Goal: Task Accomplishment & Management: Complete application form

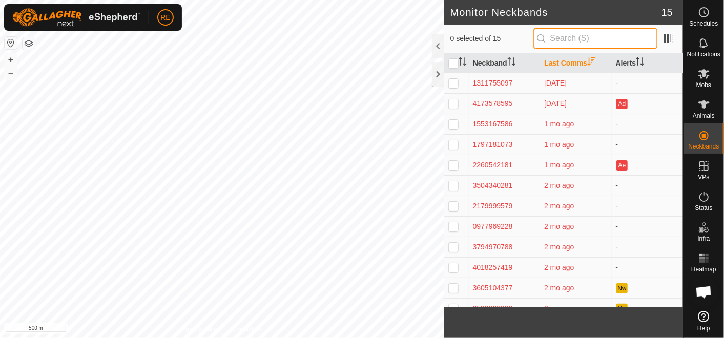
click at [584, 35] on input "text" at bounding box center [595, 39] width 124 height 22
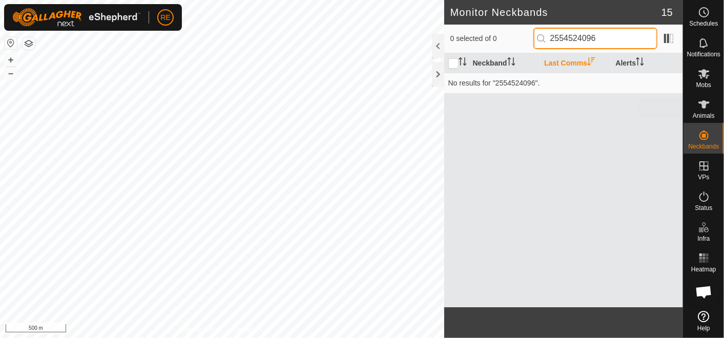
type input "2554524096"
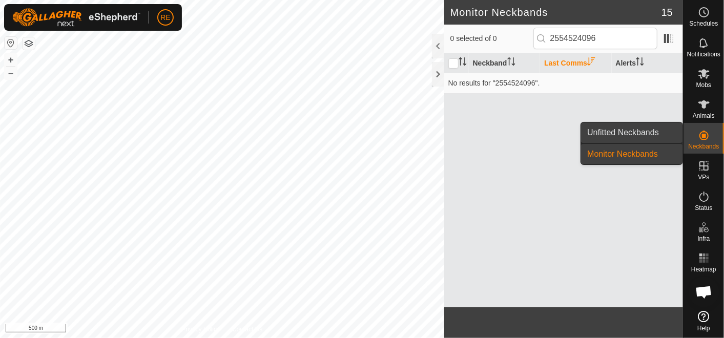
click at [645, 134] on link "Unfitted Neckbands" at bounding box center [631, 132] width 101 height 20
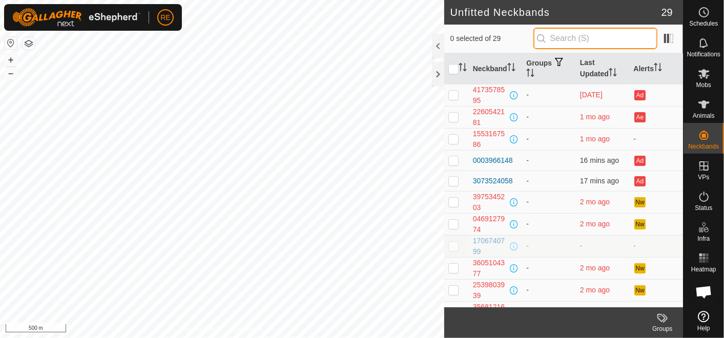
click at [586, 43] on input "text" at bounding box center [595, 39] width 124 height 22
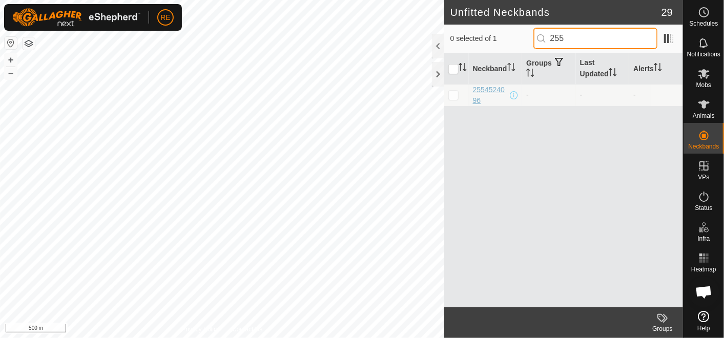
type input "255"
click at [487, 93] on div "2554524096" at bounding box center [490, 95] width 35 height 22
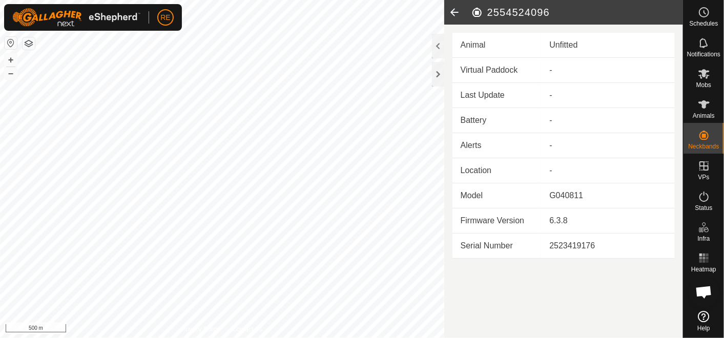
click at [450, 11] on icon at bounding box center [454, 12] width 20 height 25
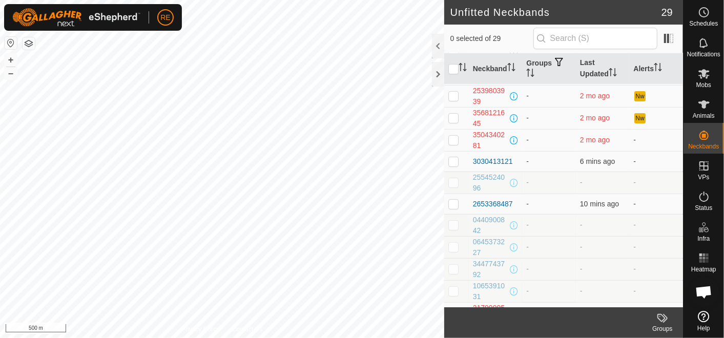
scroll to position [205, 0]
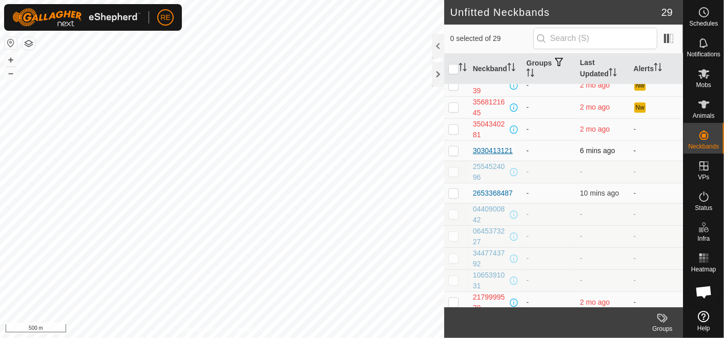
click at [475, 148] on div "3030413121" at bounding box center [493, 150] width 40 height 11
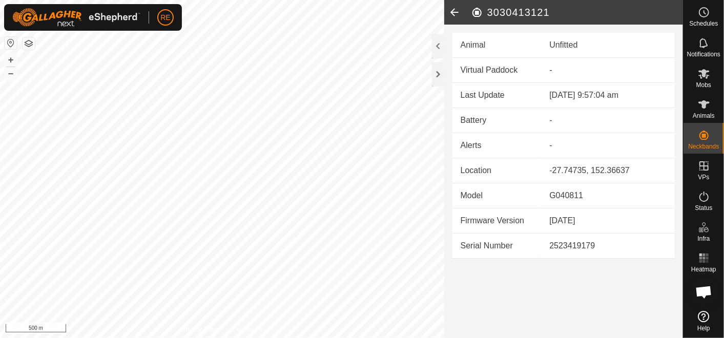
click at [451, 13] on icon at bounding box center [454, 12] width 20 height 25
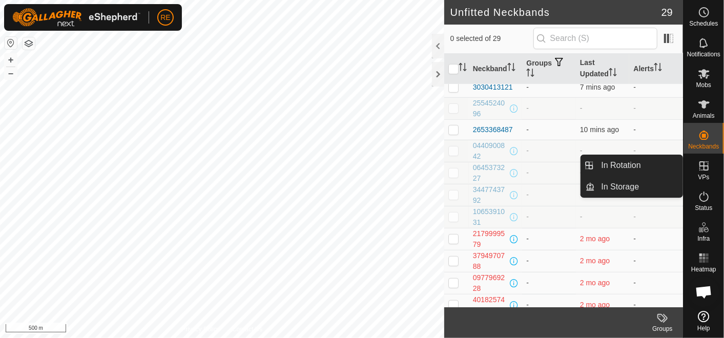
scroll to position [272, 0]
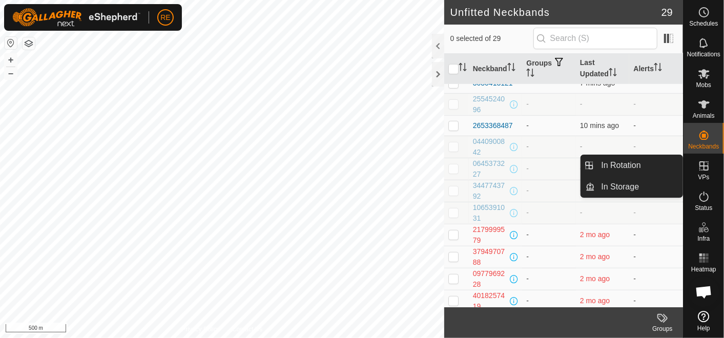
click at [549, 136] on td "-" at bounding box center [549, 147] width 54 height 22
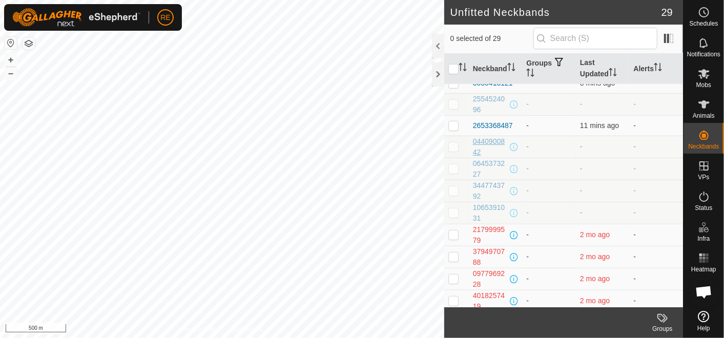
click at [488, 140] on div "0440900842" at bounding box center [490, 147] width 35 height 22
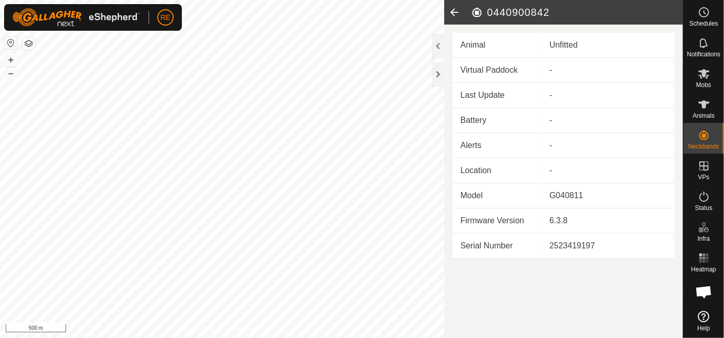
click at [453, 14] on icon at bounding box center [454, 12] width 20 height 25
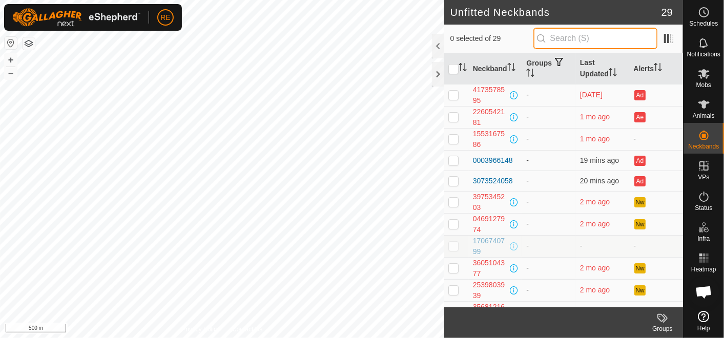
click at [564, 39] on input "text" at bounding box center [595, 39] width 124 height 22
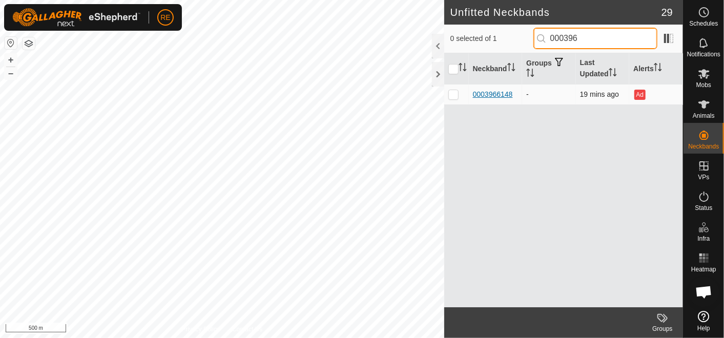
type input "000396"
click at [501, 92] on div "0003966148" at bounding box center [493, 94] width 40 height 11
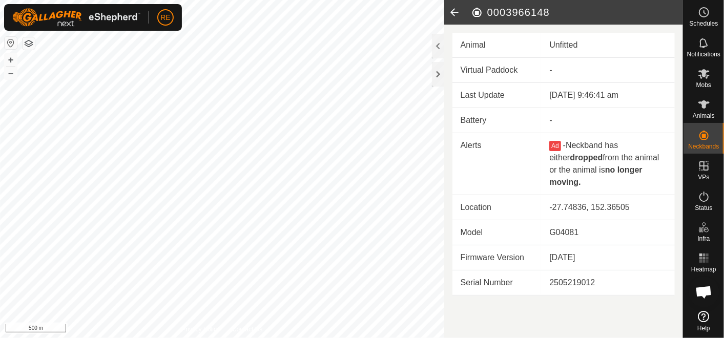
click at [449, 8] on icon at bounding box center [454, 12] width 20 height 25
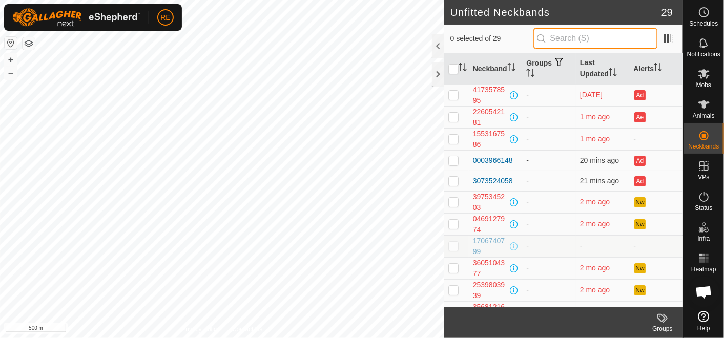
click at [576, 39] on input "text" at bounding box center [595, 39] width 124 height 22
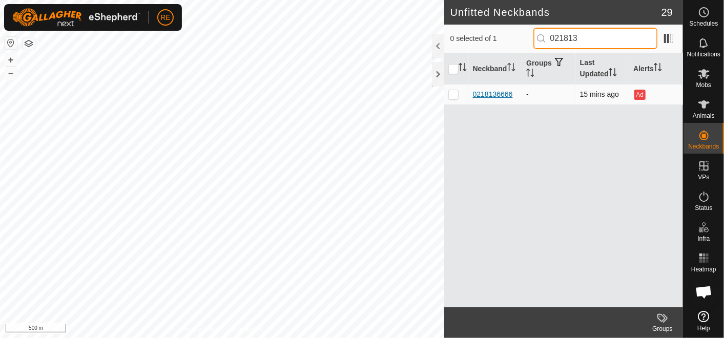
type input "021813"
click at [506, 91] on div "0218136666" at bounding box center [493, 94] width 40 height 11
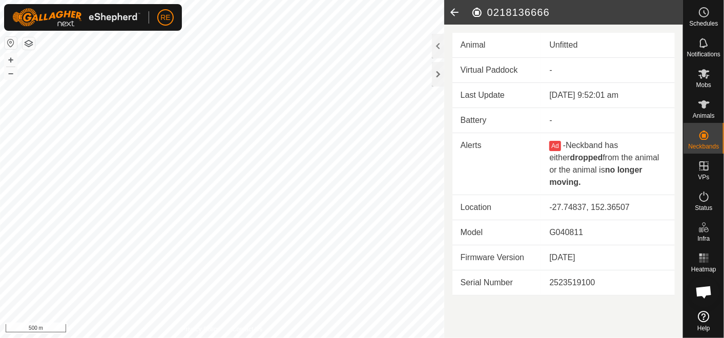
click at [451, 12] on icon at bounding box center [454, 12] width 20 height 25
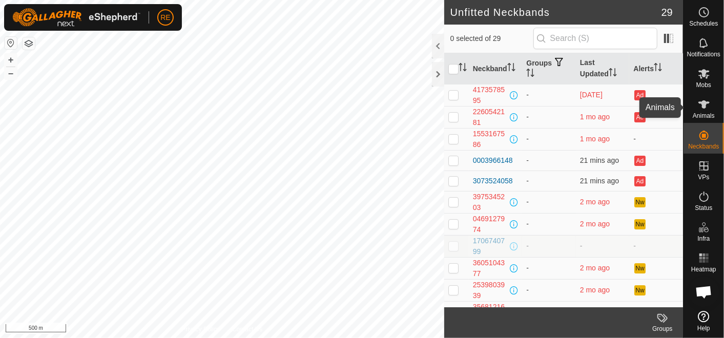
click at [702, 98] on icon at bounding box center [703, 104] width 12 height 12
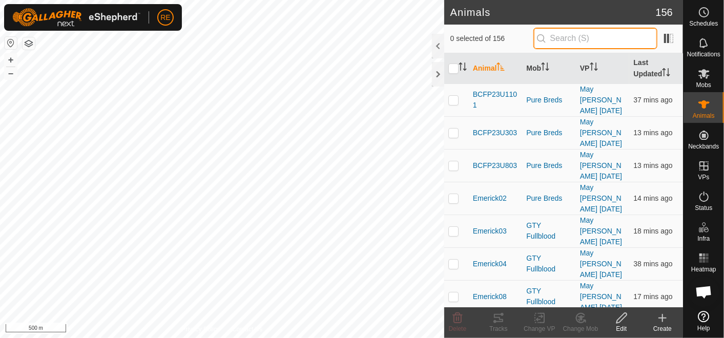
click at [566, 40] on input "text" at bounding box center [595, 39] width 124 height 22
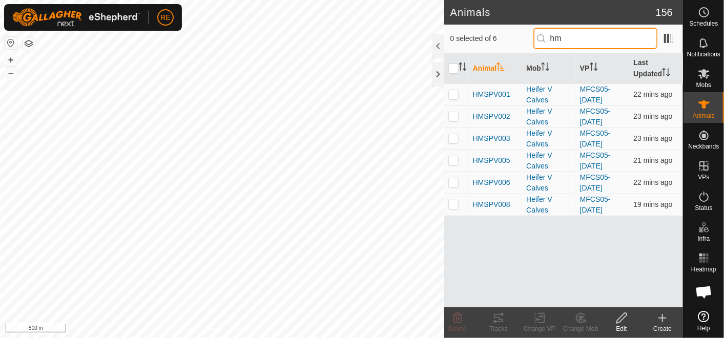
type input "h"
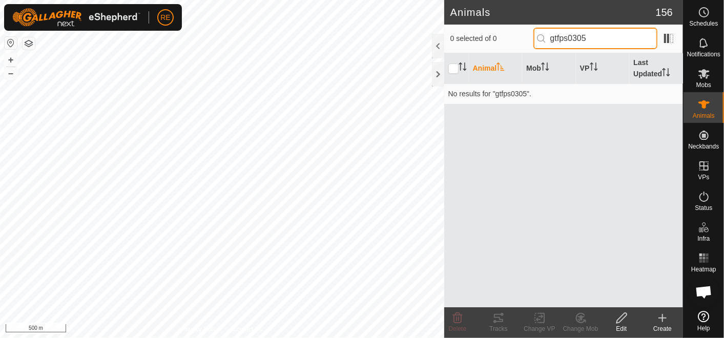
type input "gtfps0305p"
drag, startPoint x: 615, startPoint y: 39, endPoint x: 523, endPoint y: 32, distance: 92.5
click at [523, 32] on div "0 selected of 0 gtfps0305p" at bounding box center [563, 39] width 226 height 22
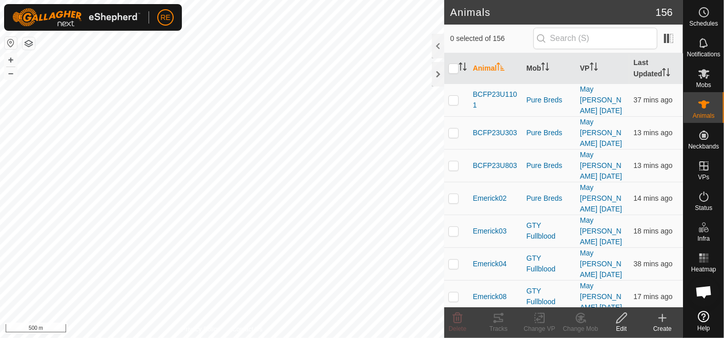
click at [656, 322] on icon at bounding box center [662, 318] width 12 height 12
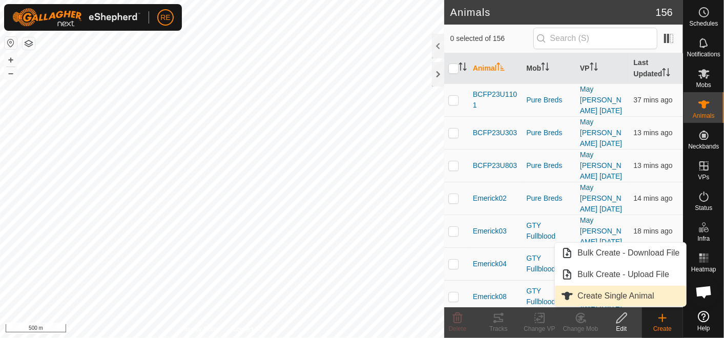
click at [615, 291] on link "Create Single Animal" at bounding box center [620, 296] width 131 height 20
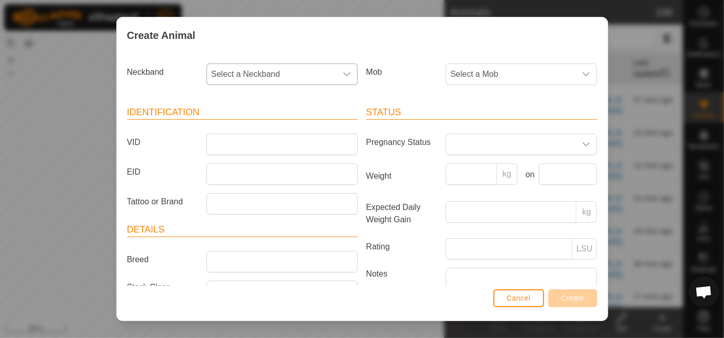
click at [311, 69] on span "Select a Neckband" at bounding box center [272, 74] width 130 height 20
click at [363, 41] on div "Create Animal" at bounding box center [362, 35] width 491 height 36
click at [462, 67] on span "Select a Mob" at bounding box center [511, 74] width 130 height 20
click at [522, 292] on button "Cancel" at bounding box center [518, 298] width 51 height 18
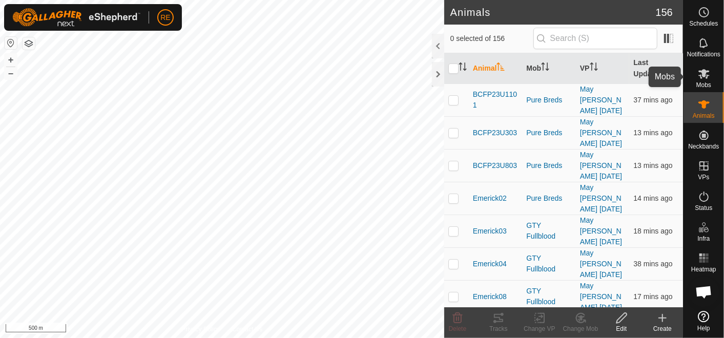
click at [704, 76] on icon at bounding box center [703, 74] width 11 height 10
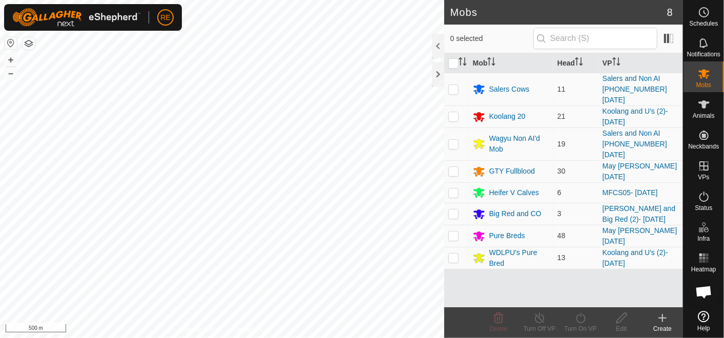
click at [660, 326] on div "Create" at bounding box center [662, 328] width 41 height 9
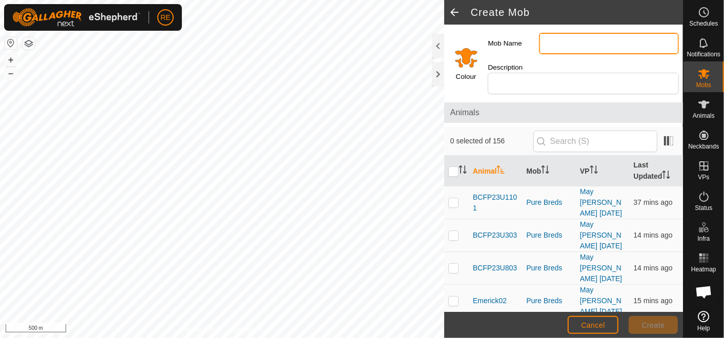
click at [577, 51] on input "Mob Name" at bounding box center [609, 44] width 140 height 22
type input "Milking Bulls"
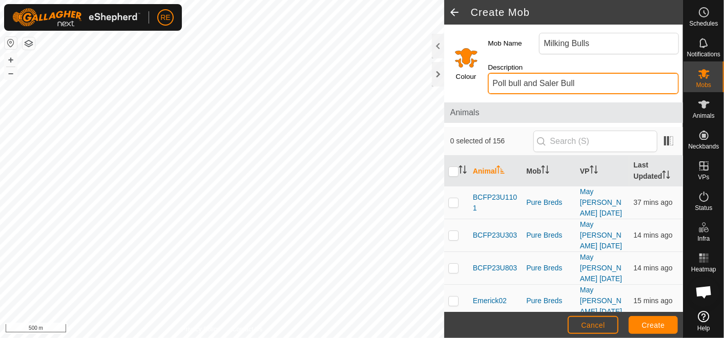
type input "Poll bull and Saler Bull"
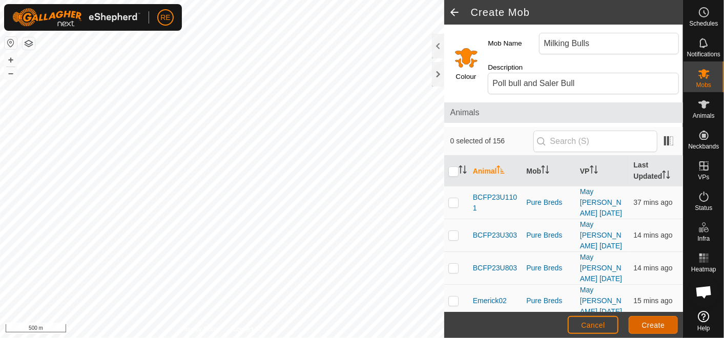
click at [649, 328] on span "Create" at bounding box center [653, 325] width 23 height 8
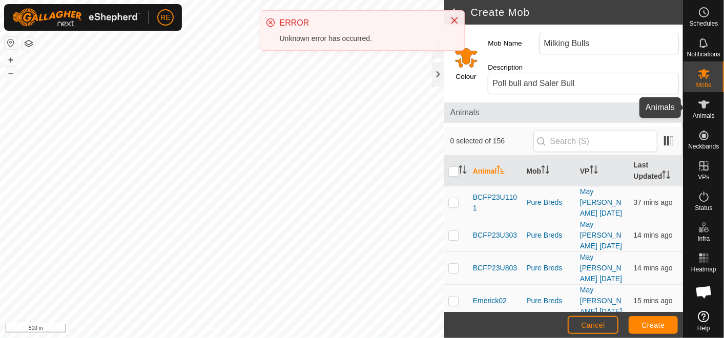
click at [703, 102] on icon at bounding box center [703, 104] width 11 height 8
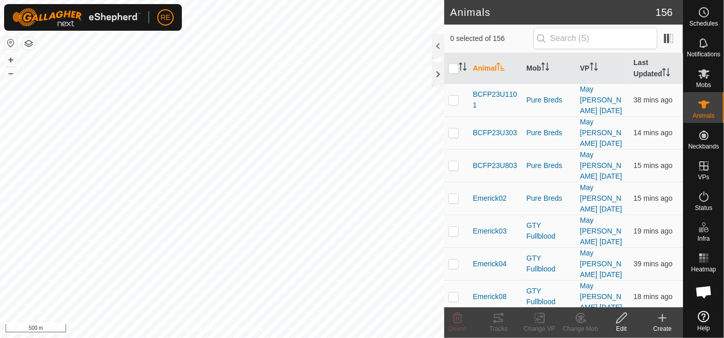
click at [663, 325] on div "Create" at bounding box center [662, 328] width 41 height 9
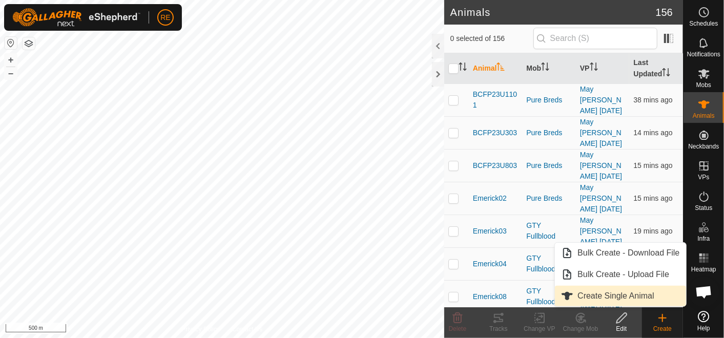
click at [621, 299] on link "Create Single Animal" at bounding box center [620, 296] width 131 height 20
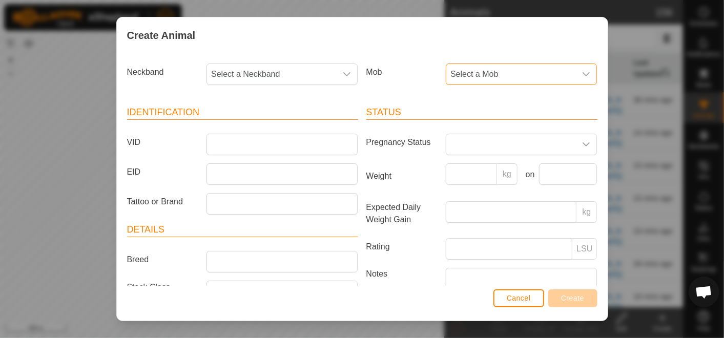
click at [537, 67] on span "Select a Mob" at bounding box center [511, 74] width 130 height 20
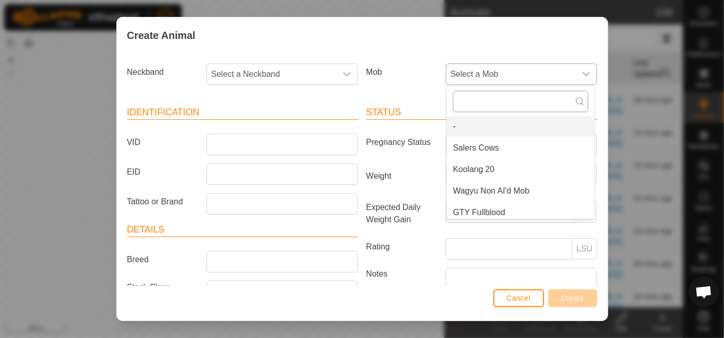
type input "m"
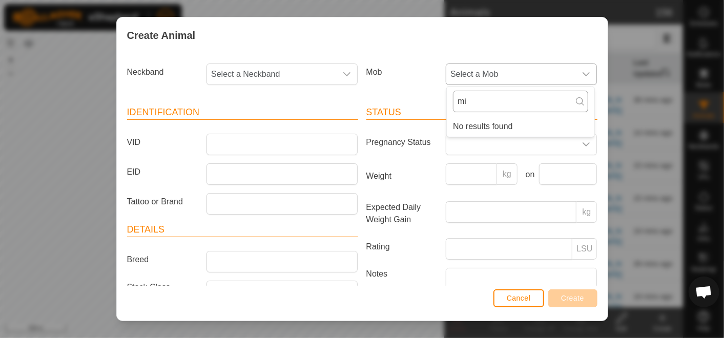
type input "m"
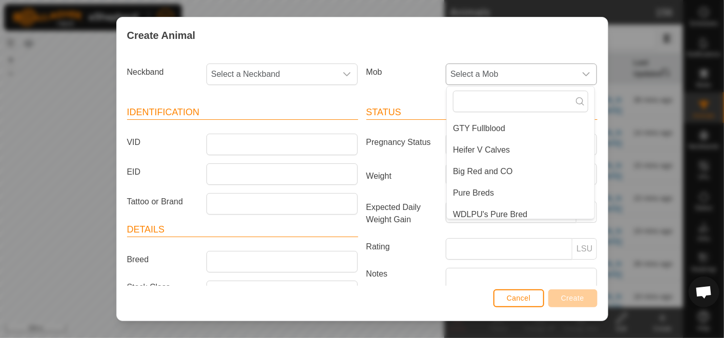
scroll to position [90, 0]
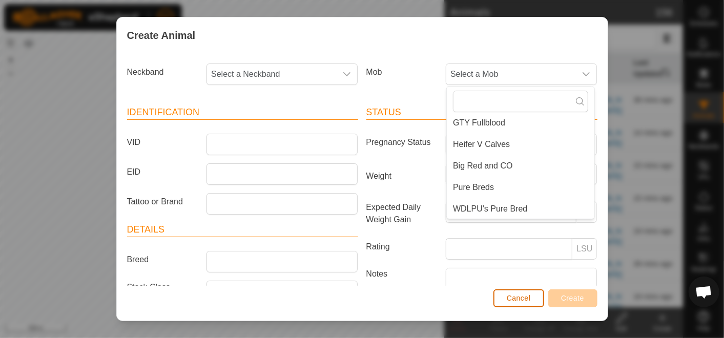
click at [519, 293] on button "Cancel" at bounding box center [518, 298] width 51 height 18
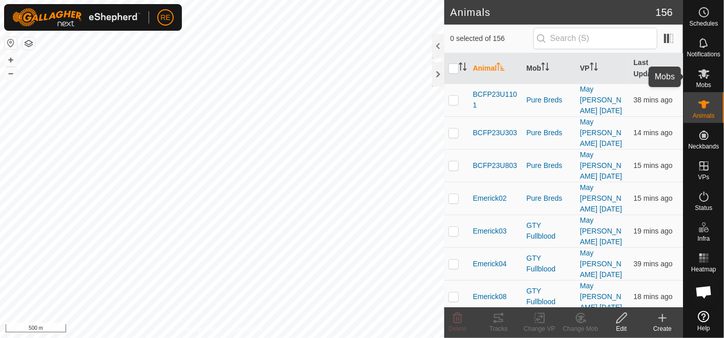
click at [708, 72] on icon at bounding box center [703, 74] width 11 height 10
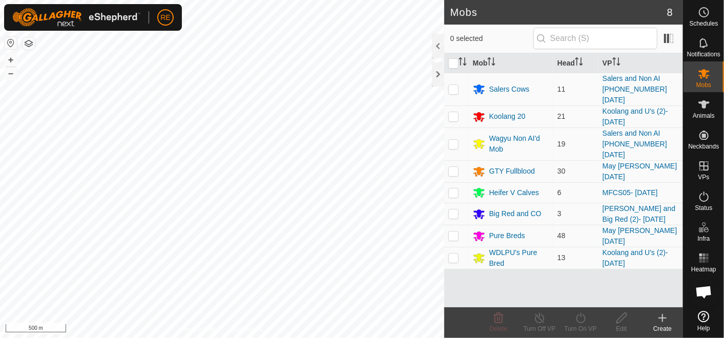
click at [656, 318] on icon at bounding box center [662, 318] width 12 height 12
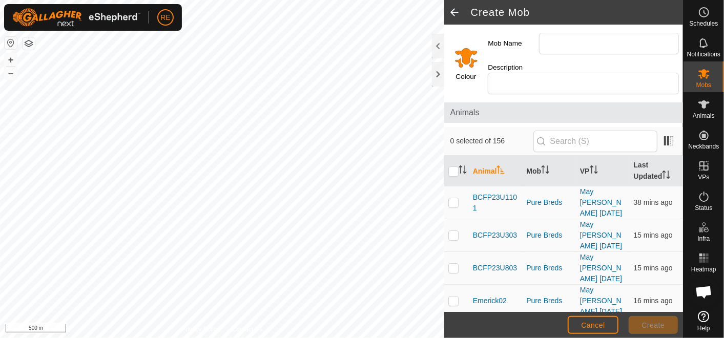
click at [457, 7] on span at bounding box center [454, 12] width 20 height 25
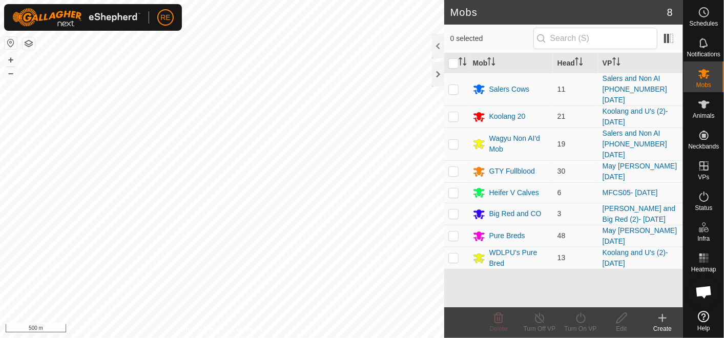
click at [661, 314] on icon at bounding box center [662, 318] width 12 height 12
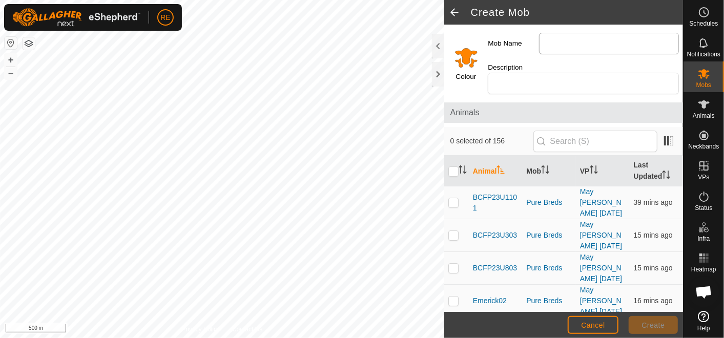
type input "Milking Bulls"
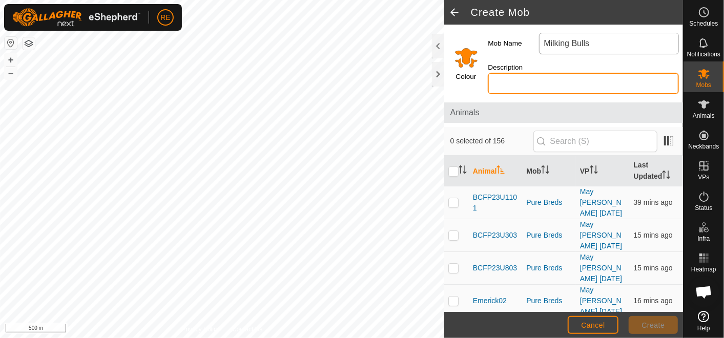
type input "Poll bull and Saler Bull"
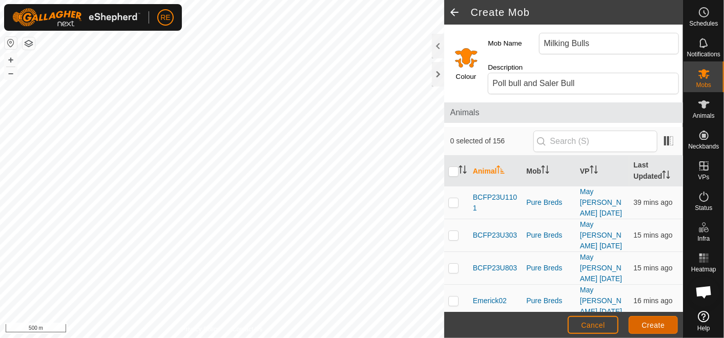
click at [664, 325] on span "Create" at bounding box center [653, 325] width 23 height 8
click at [455, 10] on span at bounding box center [454, 12] width 20 height 25
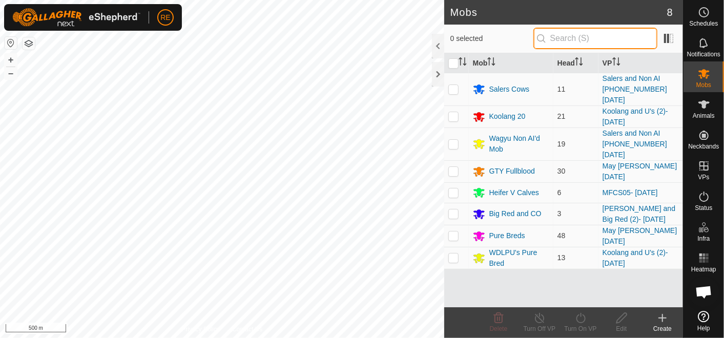
click at [595, 40] on input "text" at bounding box center [595, 39] width 124 height 22
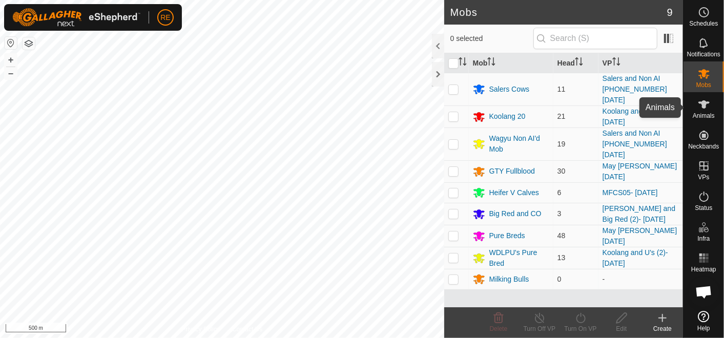
click at [706, 109] on icon at bounding box center [703, 104] width 12 height 12
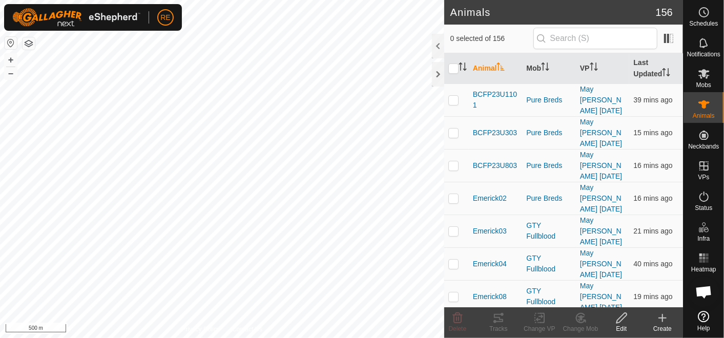
click at [662, 322] on icon at bounding box center [662, 318] width 12 height 12
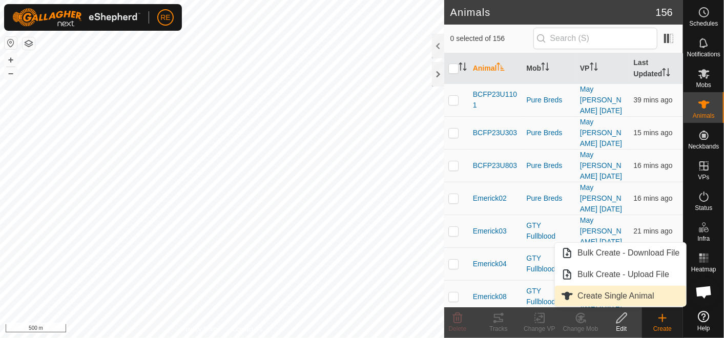
click at [614, 291] on link "Create Single Animal" at bounding box center [620, 296] width 131 height 20
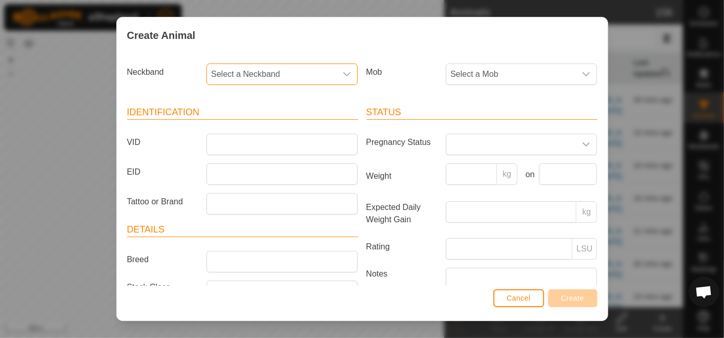
click at [321, 76] on span "Select a Neckband" at bounding box center [272, 74] width 130 height 20
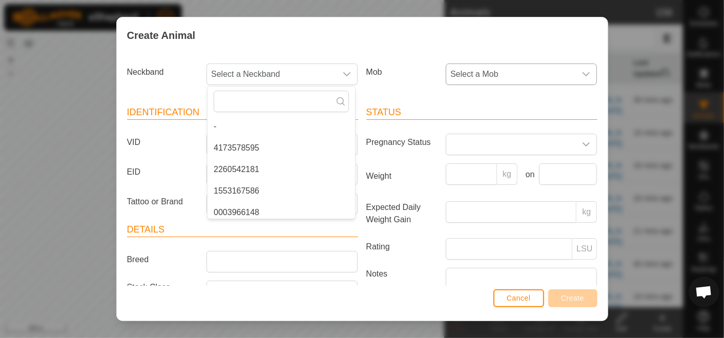
click at [491, 70] on span "Select a Mob" at bounding box center [511, 74] width 130 height 20
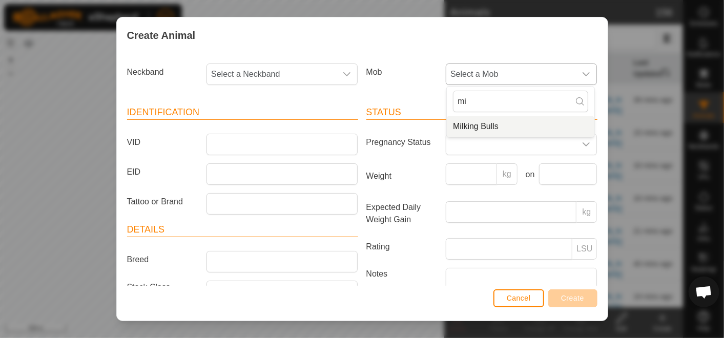
type input "mi"
click at [489, 126] on li "Milking Bulls" at bounding box center [519, 126] width 147 height 20
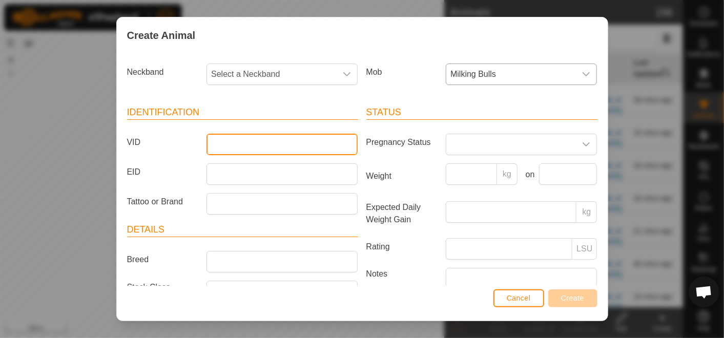
click at [232, 142] on input "VID" at bounding box center [281, 145] width 151 height 22
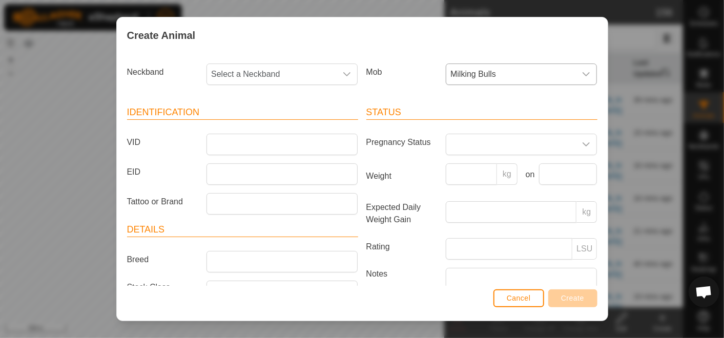
click at [186, 160] on article "Identification VID EID Tattoo or Brand" at bounding box center [242, 159] width 231 height 109
click at [300, 77] on span "Select a Neckband" at bounding box center [272, 74] width 130 height 20
type input "000"
click at [266, 127] on li "0003966148" at bounding box center [280, 126] width 147 height 20
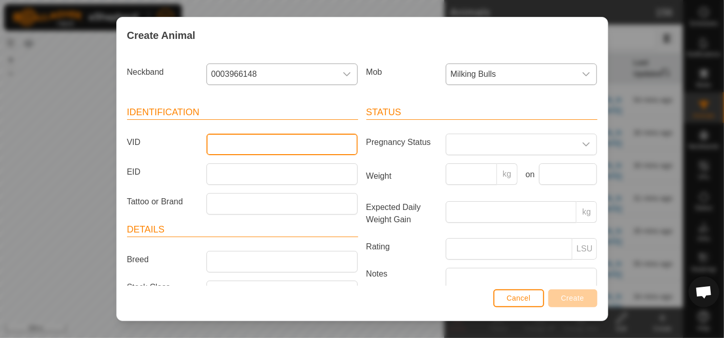
click at [257, 142] on input "VID" at bounding box center [281, 145] width 151 height 22
type input "h"
type input "HMSPV004"
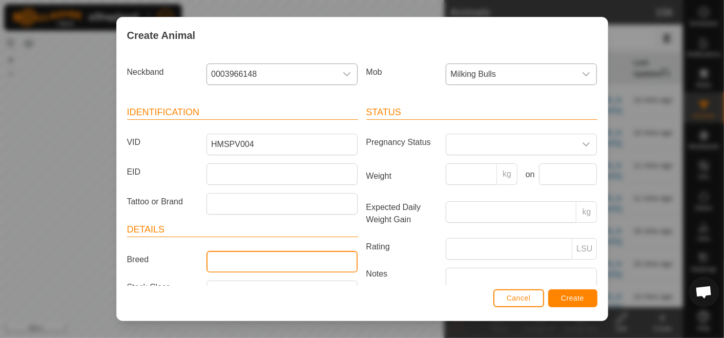
click at [321, 253] on input "Breed" at bounding box center [281, 262] width 151 height 22
type input "Salers"
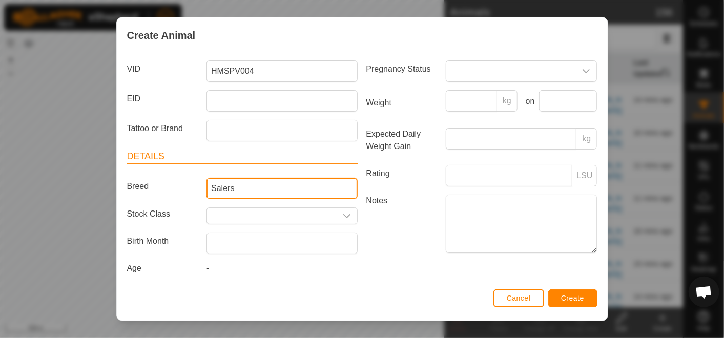
scroll to position [76, 0]
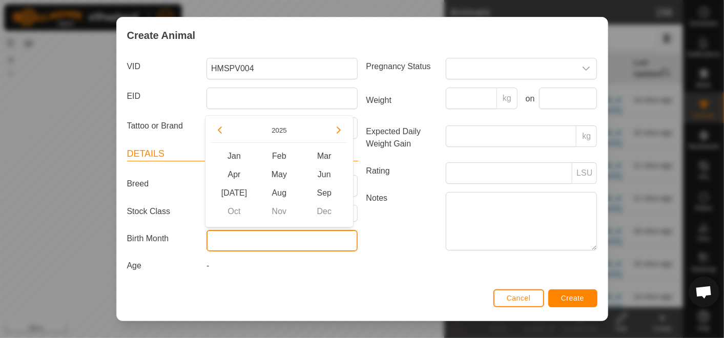
click at [275, 235] on input "text" at bounding box center [281, 241] width 151 height 22
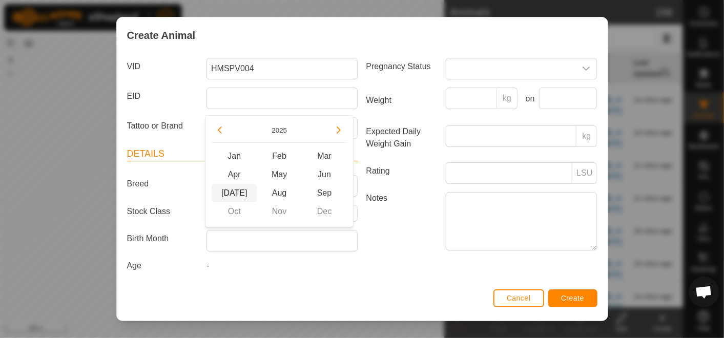
click at [241, 193] on span "[DATE]" at bounding box center [233, 193] width 45 height 18
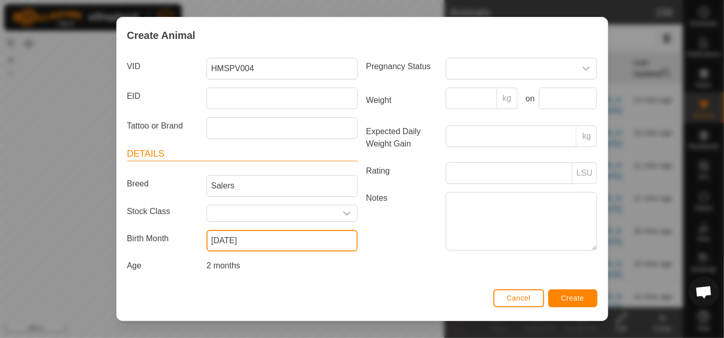
click at [276, 233] on input "[DATE]" at bounding box center [281, 241] width 151 height 22
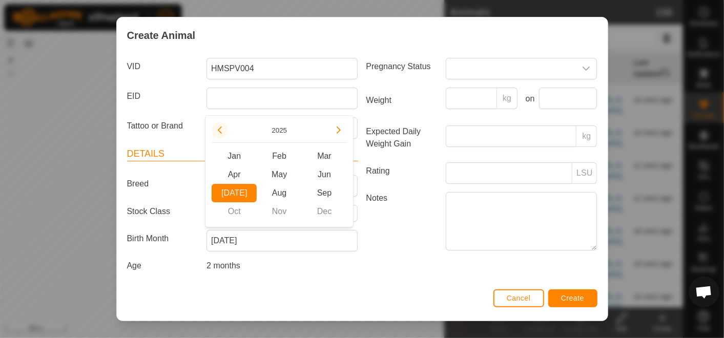
click at [222, 132] on button "Previous Year" at bounding box center [219, 130] width 16 height 16
click at [238, 187] on span "[DATE]" at bounding box center [233, 193] width 45 height 18
type input "[DATE]"
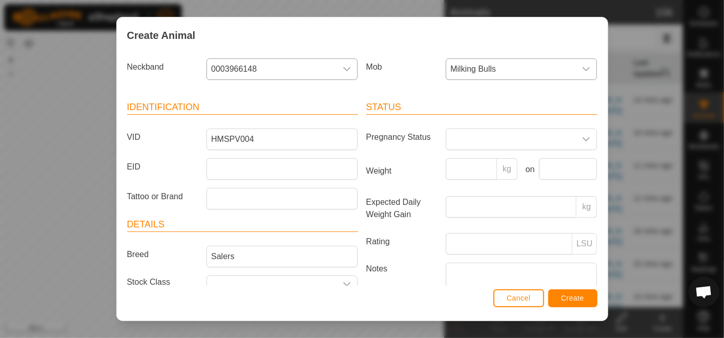
scroll to position [0, 0]
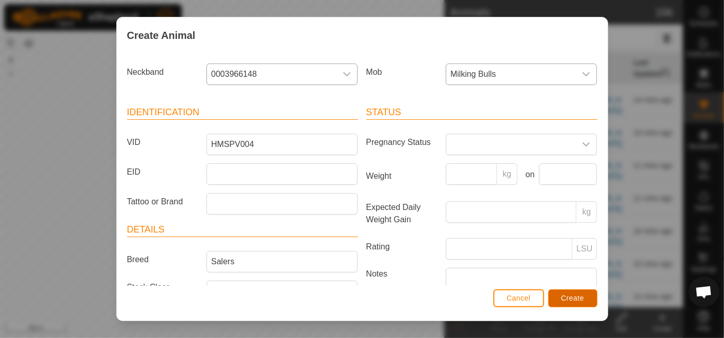
click at [578, 297] on span "Create" at bounding box center [572, 298] width 23 height 8
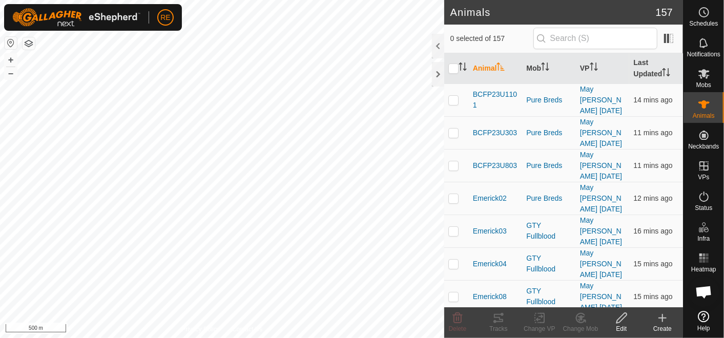
click at [660, 321] on icon at bounding box center [662, 318] width 12 height 12
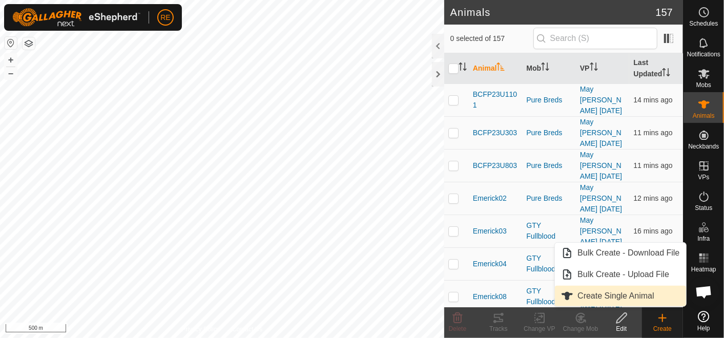
click at [598, 300] on link "Create Single Animal" at bounding box center [620, 296] width 131 height 20
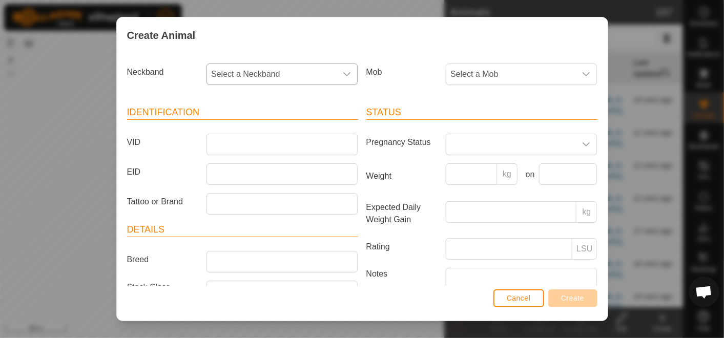
click at [303, 68] on span "Select a Neckband" at bounding box center [272, 74] width 130 height 20
type input "021"
click at [261, 124] on li "0218136666" at bounding box center [280, 126] width 147 height 20
click at [500, 70] on span "Select a Mob" at bounding box center [511, 74] width 130 height 20
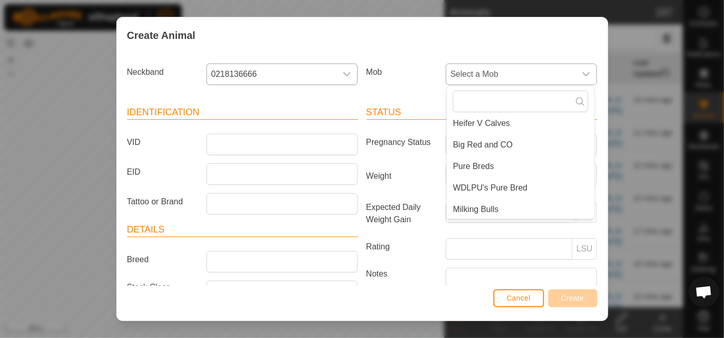
scroll to position [111, 0]
click at [516, 210] on li "Milking Bulls" at bounding box center [519, 209] width 147 height 20
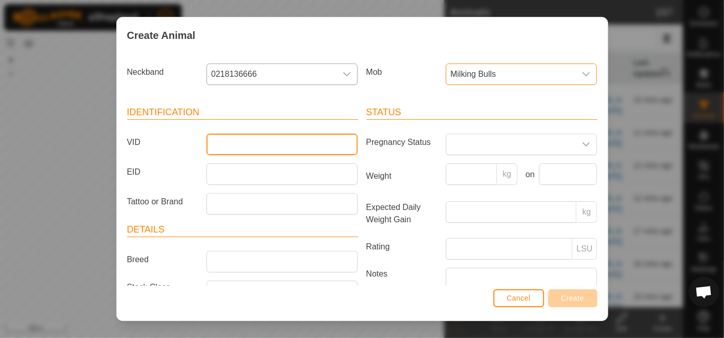
click at [240, 145] on input "VID" at bounding box center [281, 145] width 151 height 22
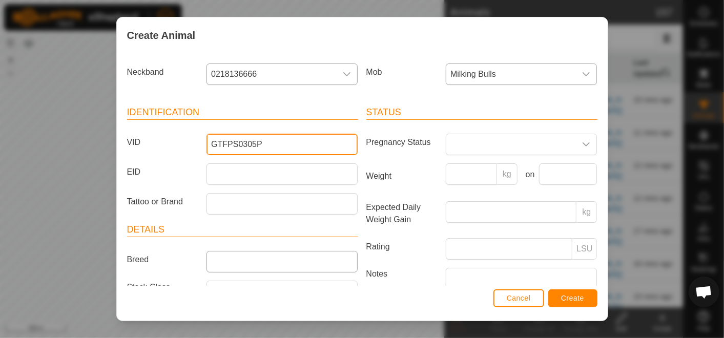
type input "GTFPS0305P"
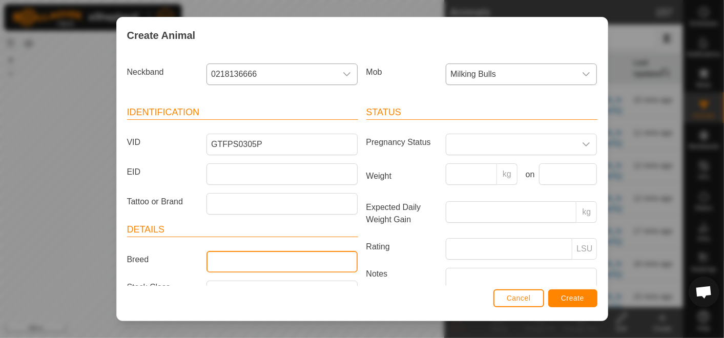
click at [253, 252] on input "Breed" at bounding box center [281, 262] width 151 height 22
type input "Wagyu"
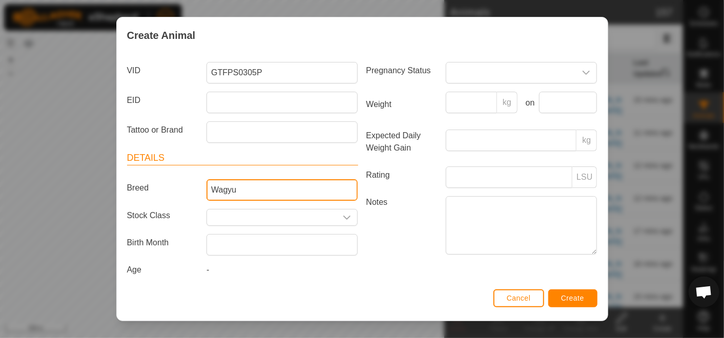
scroll to position [76, 0]
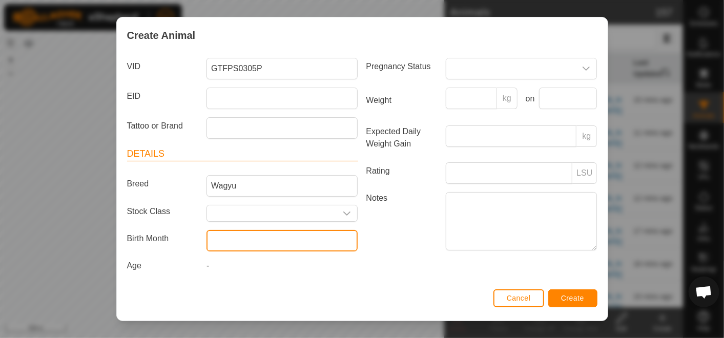
click at [289, 240] on input "text" at bounding box center [281, 241] width 151 height 22
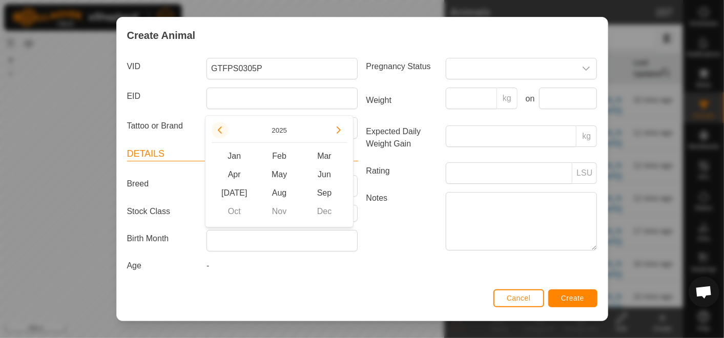
click at [219, 126] on button "Previous Year" at bounding box center [219, 130] width 16 height 16
click at [220, 127] on span "Previous Year" at bounding box center [220, 127] width 0 height 0
click at [219, 126] on button "Previous Year" at bounding box center [219, 130] width 16 height 16
click at [279, 151] on span "Feb" at bounding box center [279, 156] width 45 height 18
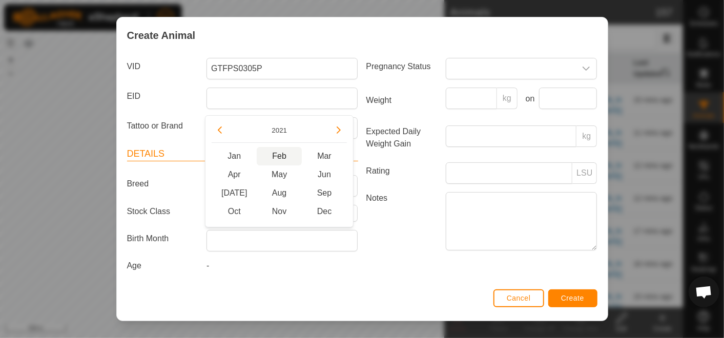
type input "[DATE]"
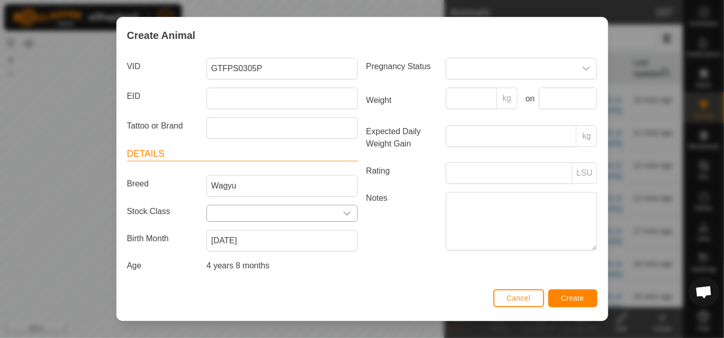
click at [343, 209] on icon "dropdown trigger" at bounding box center [347, 213] width 8 height 8
click at [265, 266] on li "PB" at bounding box center [278, 270] width 147 height 20
type input "PB"
click at [581, 298] on span "Create" at bounding box center [572, 298] width 23 height 8
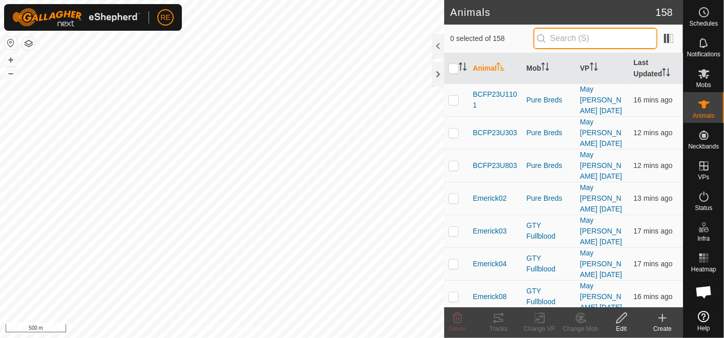
click at [579, 31] on input "text" at bounding box center [595, 39] width 124 height 22
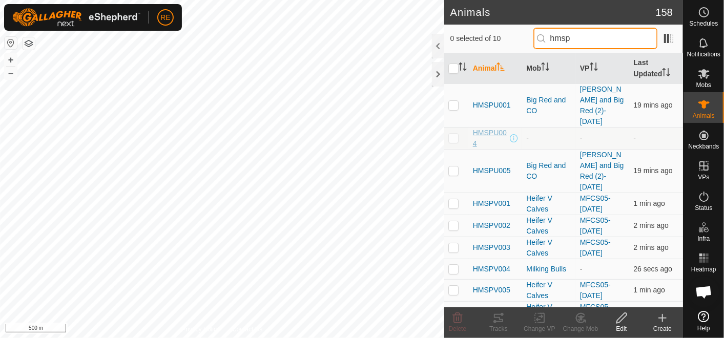
type input "hmsp"
click at [482, 127] on span "HMSPU004" at bounding box center [490, 138] width 35 height 22
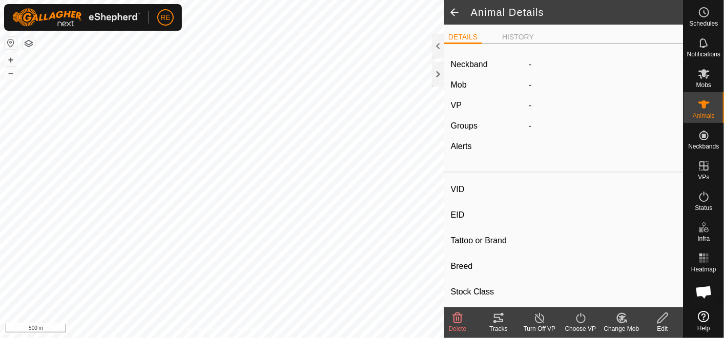
type input "HMSPU004"
type input "982123826379040"
type input "-"
type input "Salers"
type input "-"
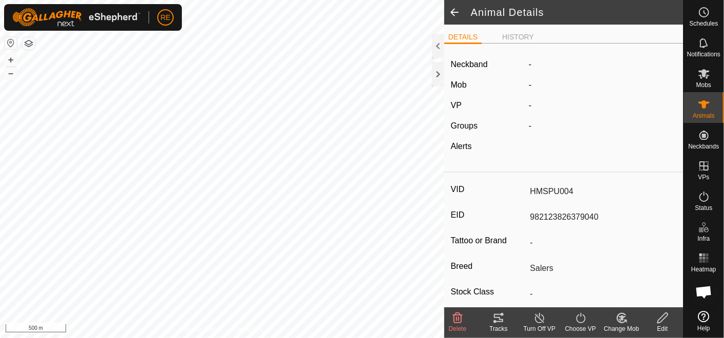
type input "Empty"
type input "0 kg"
type input "-"
click at [453, 6] on span at bounding box center [454, 12] width 20 height 25
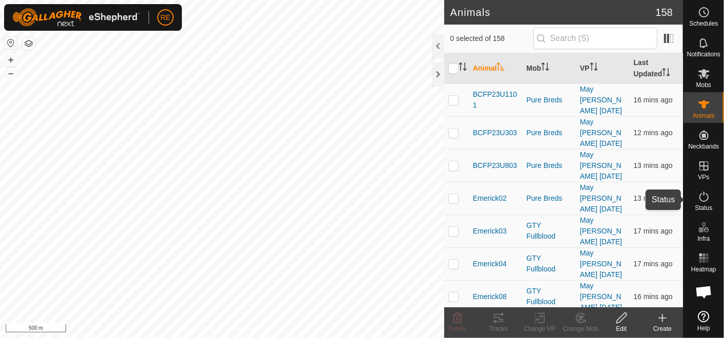
click at [696, 205] on span "Status" at bounding box center [702, 208] width 17 height 6
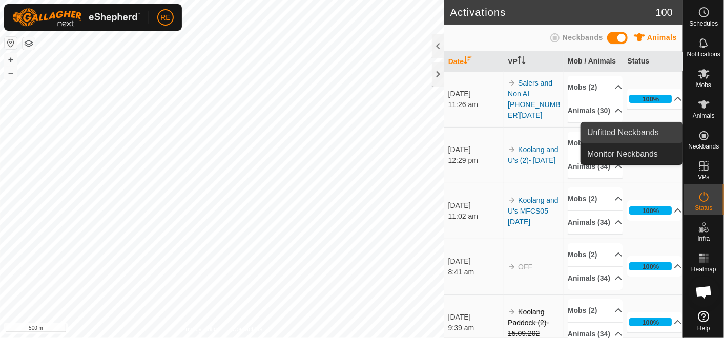
click at [653, 132] on link "Unfitted Neckbands" at bounding box center [631, 132] width 101 height 20
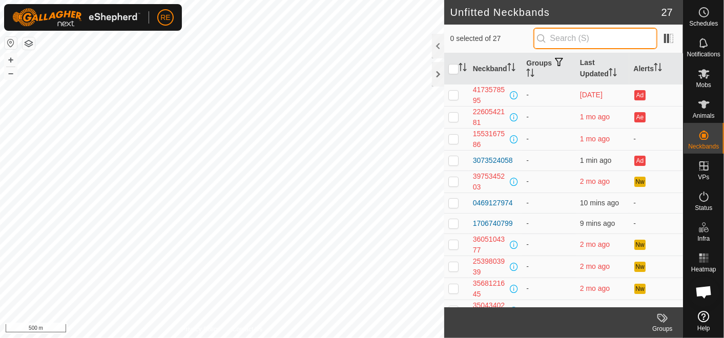
click at [582, 38] on input "text" at bounding box center [595, 39] width 124 height 22
type input "0"
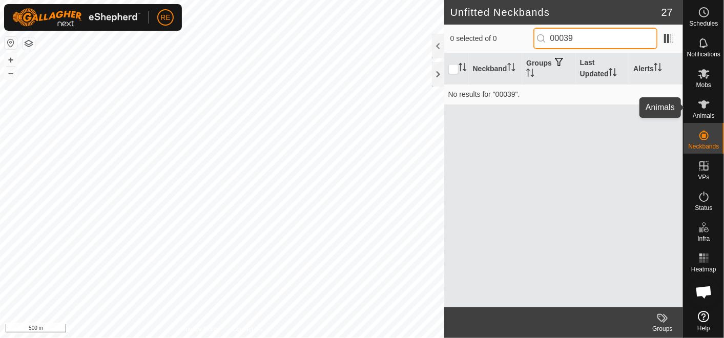
type input "00039"
click at [705, 108] on icon at bounding box center [703, 104] width 12 height 12
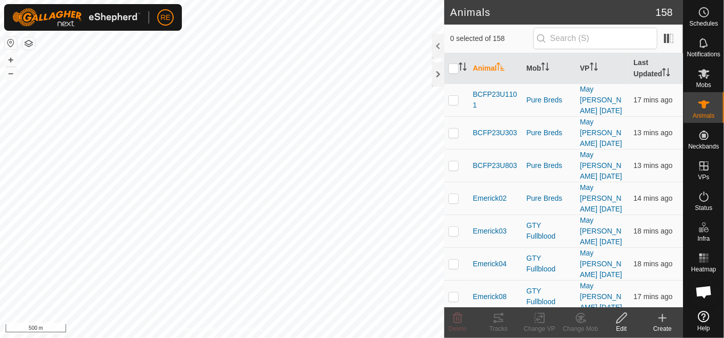
click at [570, 36] on input "text" at bounding box center [595, 39] width 124 height 22
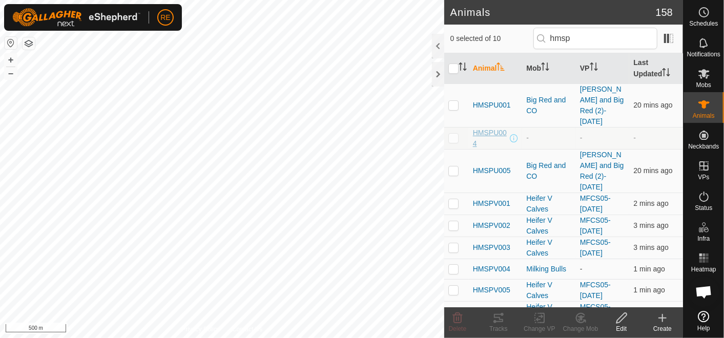
type input "hmsp"
click at [480, 129] on span "HMSPU004" at bounding box center [490, 138] width 35 height 22
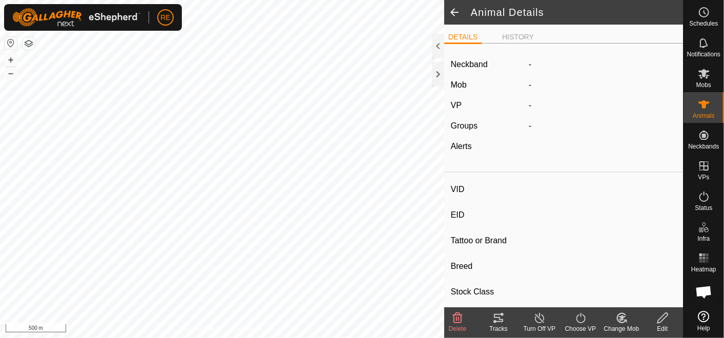
type input "HMSPU004"
type input "982123826379040"
type input "-"
type input "Salers"
type input "-"
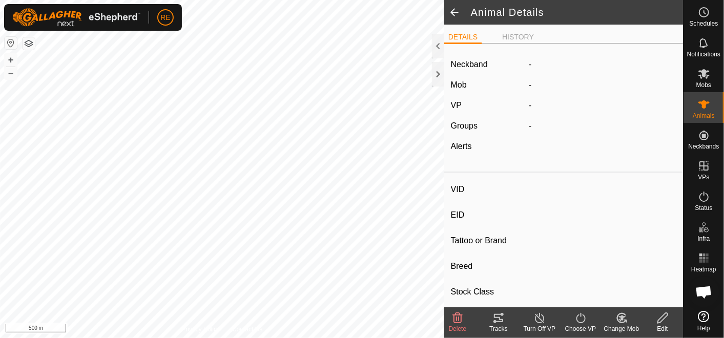
type input "Empty"
type input "0 kg"
type input "-"
click at [455, 10] on span at bounding box center [454, 12] width 20 height 25
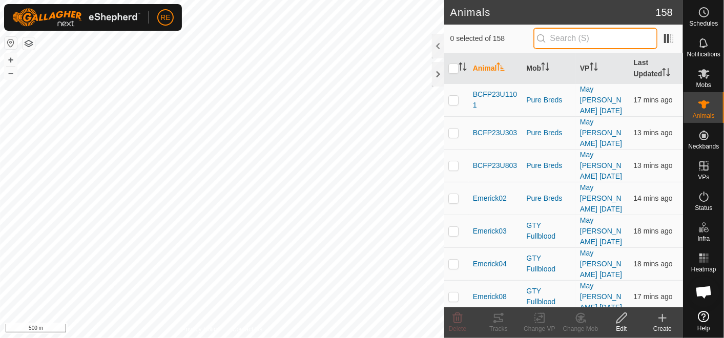
click at [585, 39] on input "text" at bounding box center [595, 39] width 124 height 22
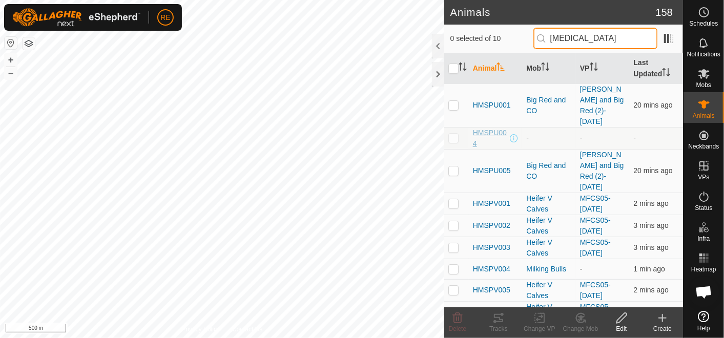
type input "[MEDICAL_DATA]"
click at [496, 127] on span "HMSPU004" at bounding box center [490, 138] width 35 height 22
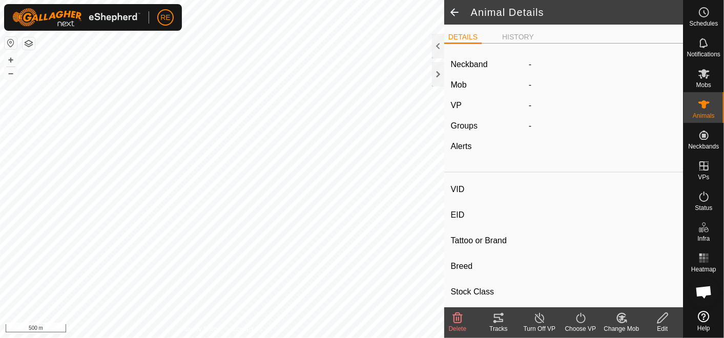
type input "HMSPU004"
type input "982123826379040"
type input "-"
type input "Salers"
type input "-"
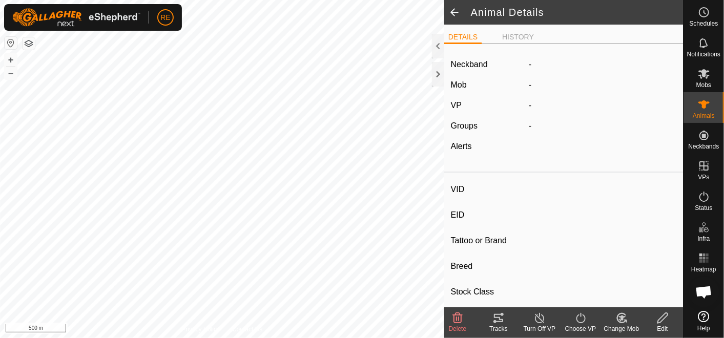
type input "Empty"
type input "0 kg"
type input "-"
click at [664, 325] on div "Edit" at bounding box center [662, 328] width 41 height 9
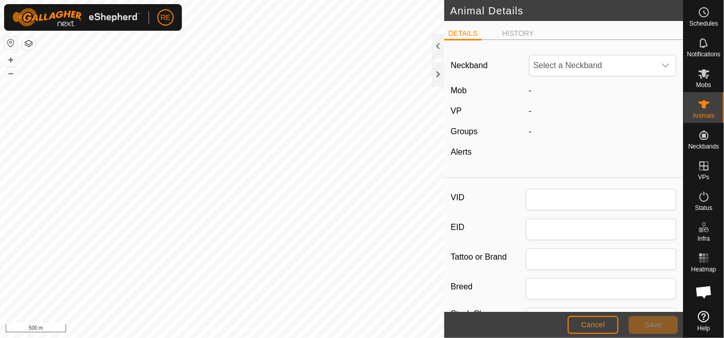
type input "HMSPU004"
type input "982123826379040"
type input "Salers"
type input "0"
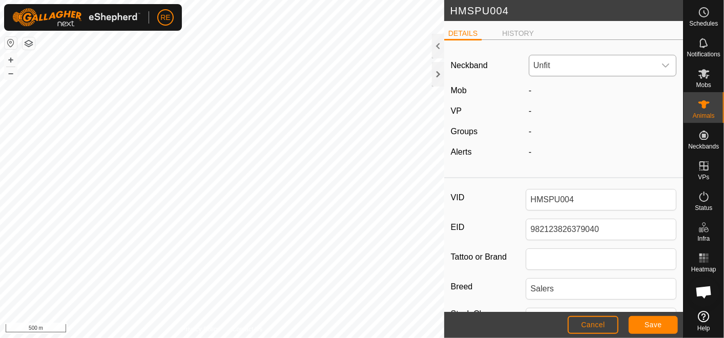
click at [590, 65] on span "Unfit" at bounding box center [592, 65] width 126 height 20
type input "0"
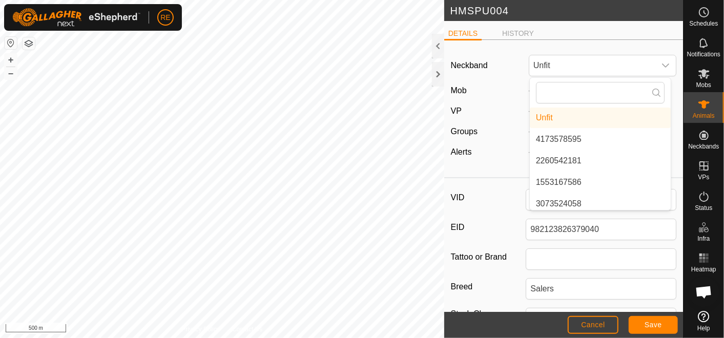
click at [594, 2] on header "HMSPU004" at bounding box center [563, 10] width 239 height 21
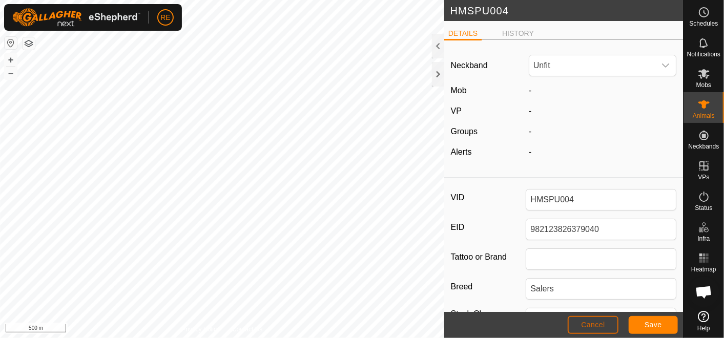
click at [586, 321] on span "Cancel" at bounding box center [593, 325] width 24 height 8
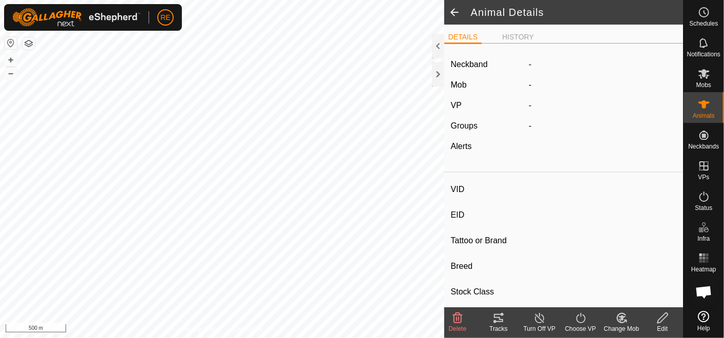
type input "HMSPU004"
type input "982123826379040"
type input "-"
type input "Salers"
type input "-"
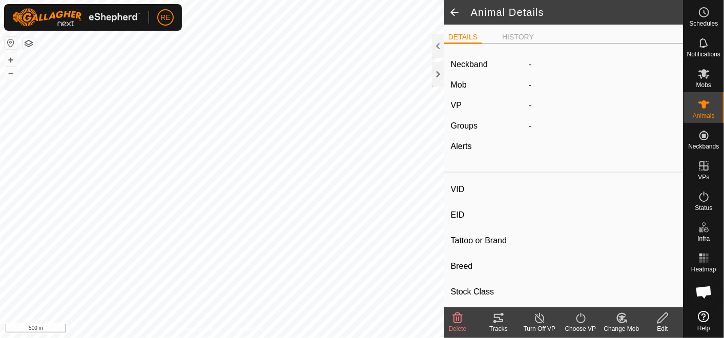
type input "Empty"
type input "0 kg"
type input "-"
click at [451, 11] on span at bounding box center [454, 12] width 20 height 25
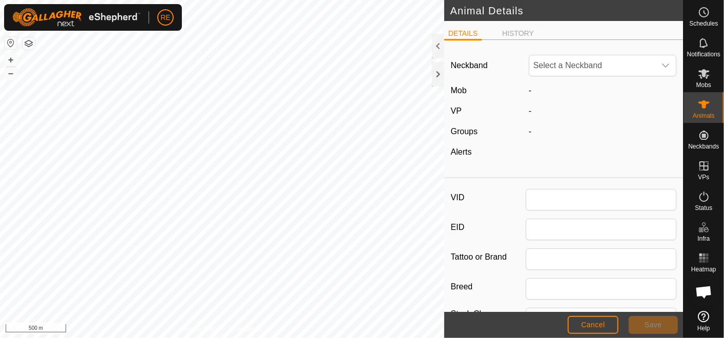
type input "HMSPU004"
type input "982123826379040"
type input "Salers"
type input "0"
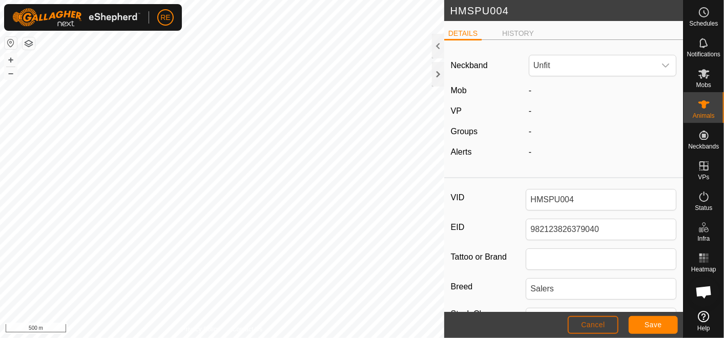
click at [592, 325] on span "Cancel" at bounding box center [593, 325] width 24 height 8
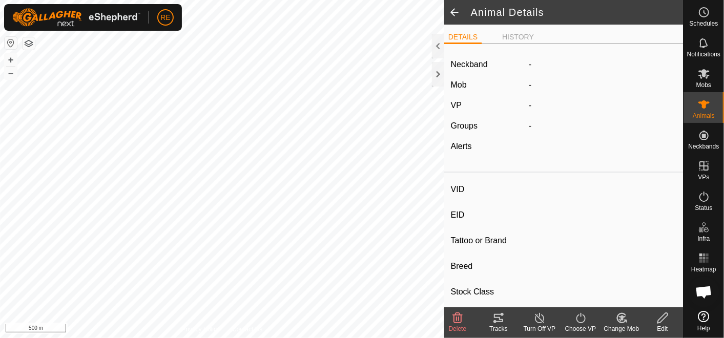
type input "HMSPU004"
type input "982123826379040"
type input "-"
type input "Salers"
type input "-"
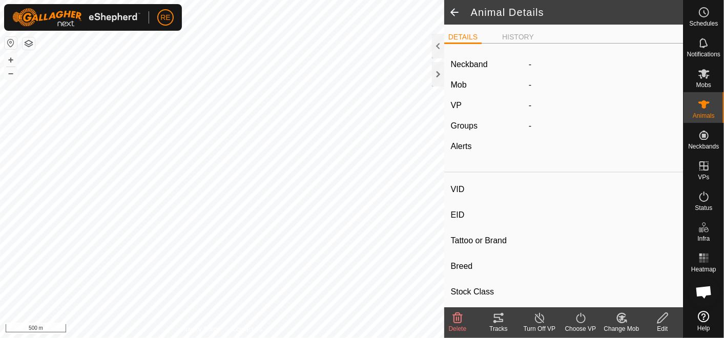
type input "Empty"
type input "0 kg"
type input "-"
click at [452, 12] on span at bounding box center [454, 12] width 20 height 25
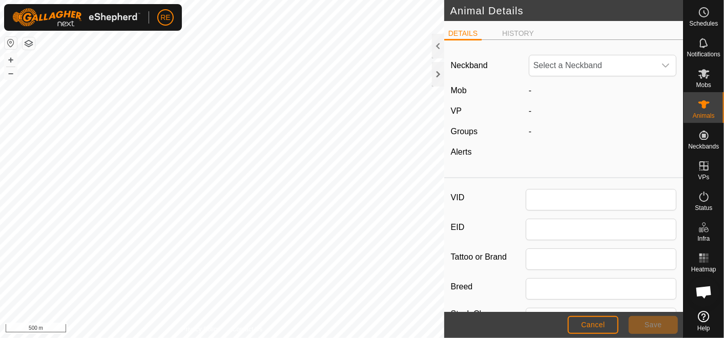
type input "HMSPU004"
type input "982123826379040"
type input "Salers"
type input "0"
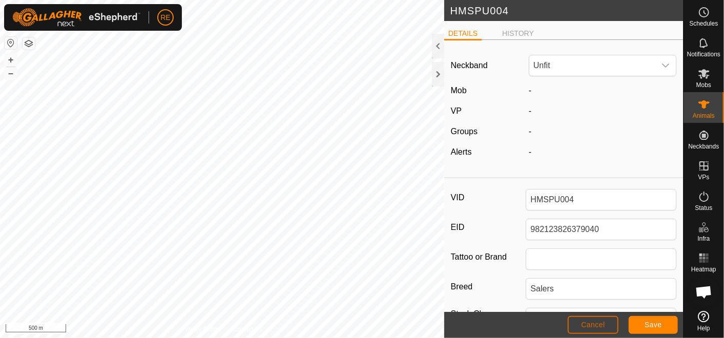
click at [591, 323] on span "Cancel" at bounding box center [593, 325] width 24 height 8
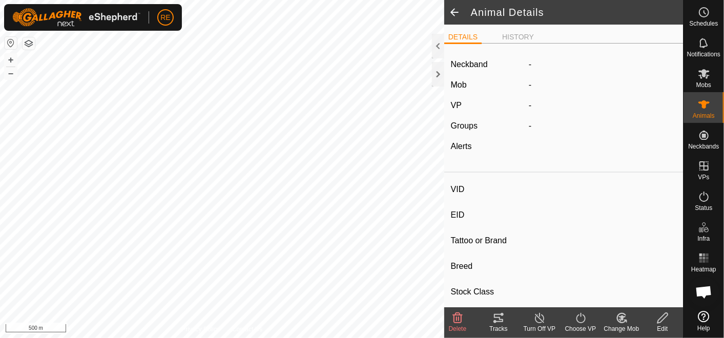
type input "HMSPU004"
type input "982123826379040"
type input "-"
type input "Salers"
type input "-"
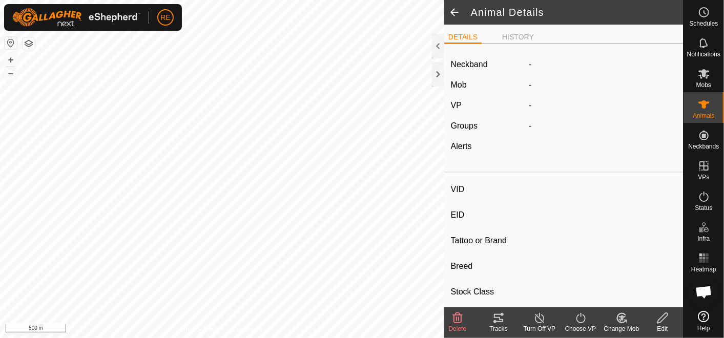
type input "Empty"
type input "0 kg"
type input "-"
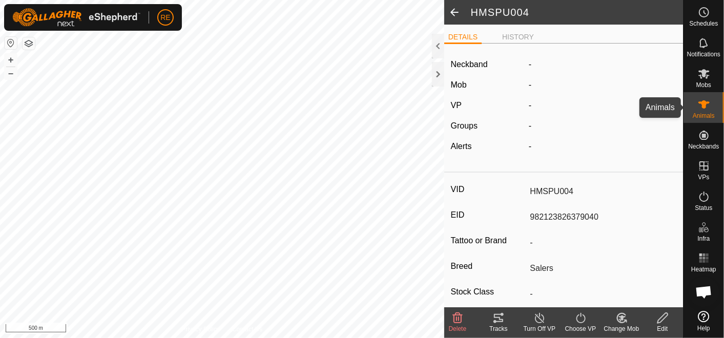
click at [712, 103] on div "Animals" at bounding box center [703, 107] width 40 height 31
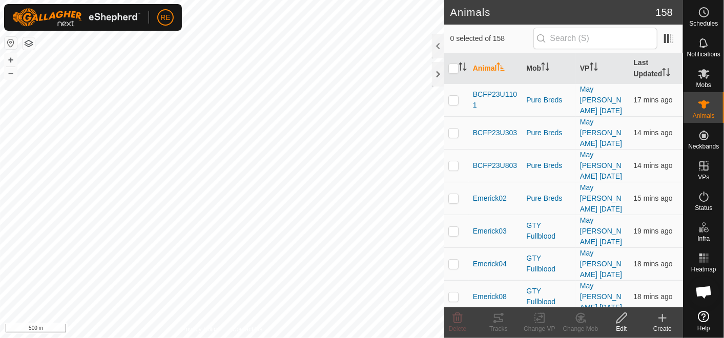
click at [583, 40] on input "text" at bounding box center [595, 39] width 124 height 22
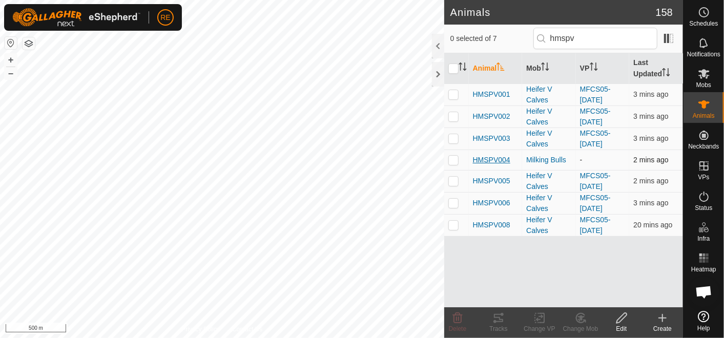
type input "hmspv"
click at [493, 160] on span "HMSPV004" at bounding box center [491, 160] width 37 height 11
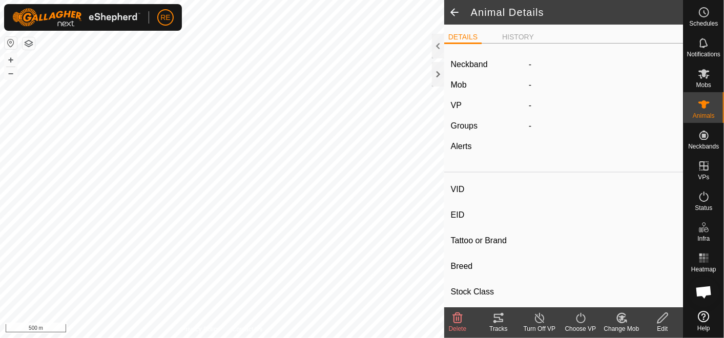
type input "HMSPV004"
type input "-"
type input "Salers"
type input "-"
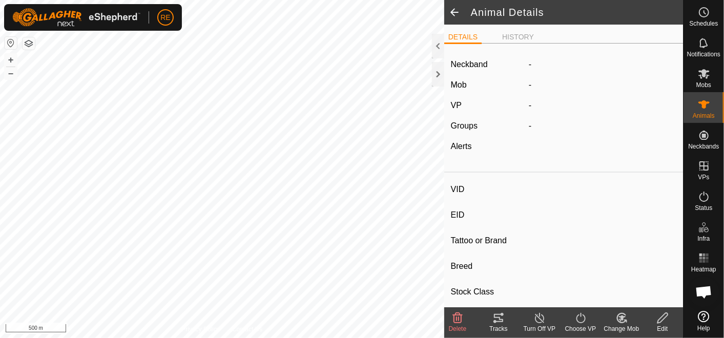
type input "07/2024"
type input "1 year 3 months"
type input "0 kg"
type input "-"
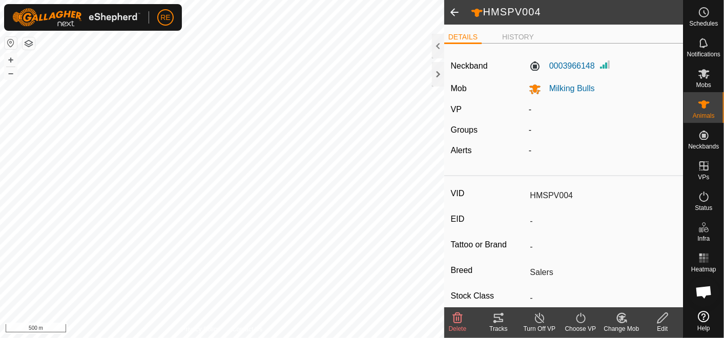
click at [455, 13] on span at bounding box center [454, 12] width 20 height 25
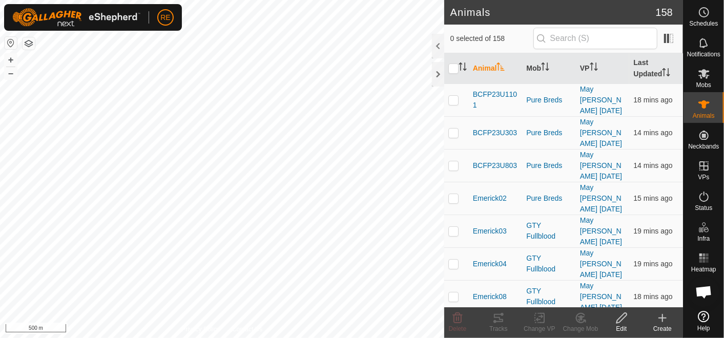
click at [588, 36] on input "text" at bounding box center [595, 39] width 124 height 22
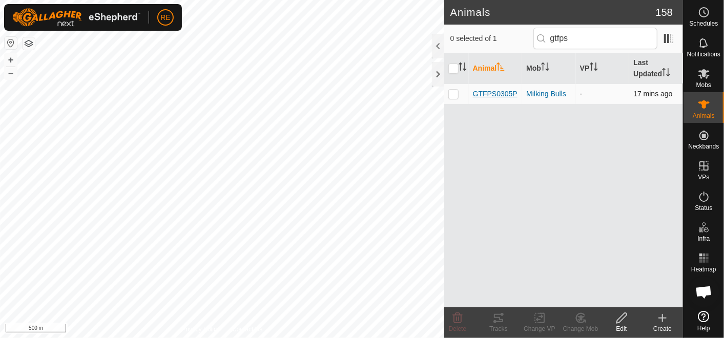
type input "gtfps"
click at [496, 92] on span "GTFPS0305P" at bounding box center [495, 94] width 45 height 11
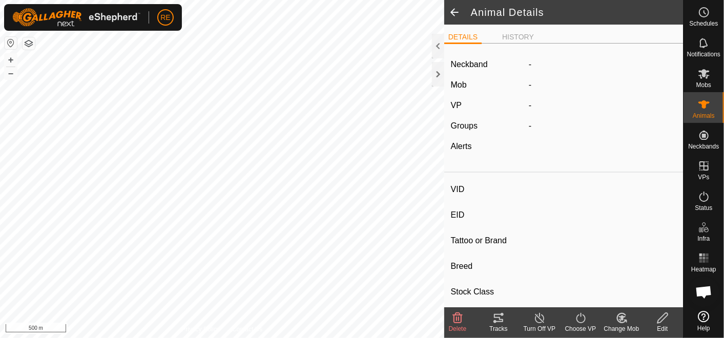
type input "GTFPS0305P"
type input "-"
type input "Wagyu"
type input "PB"
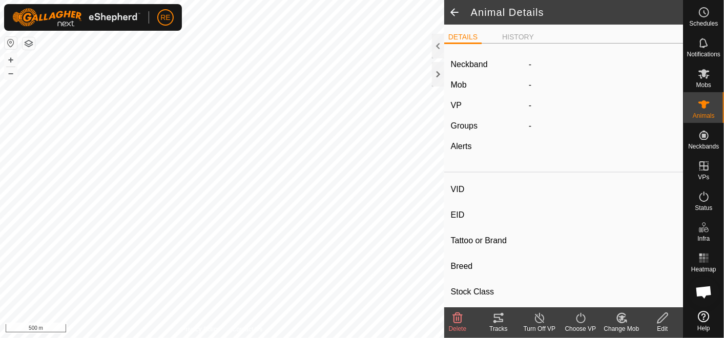
type input "02/2021"
type input "4 years 8 months"
type input "0 kg"
type input "-"
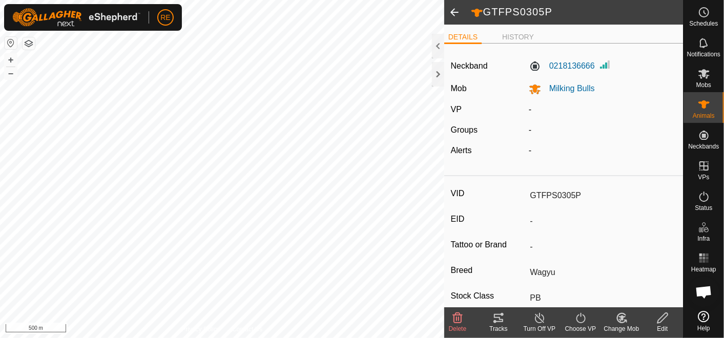
click at [455, 13] on span at bounding box center [454, 12] width 20 height 25
